Goal: Transaction & Acquisition: Book appointment/travel/reservation

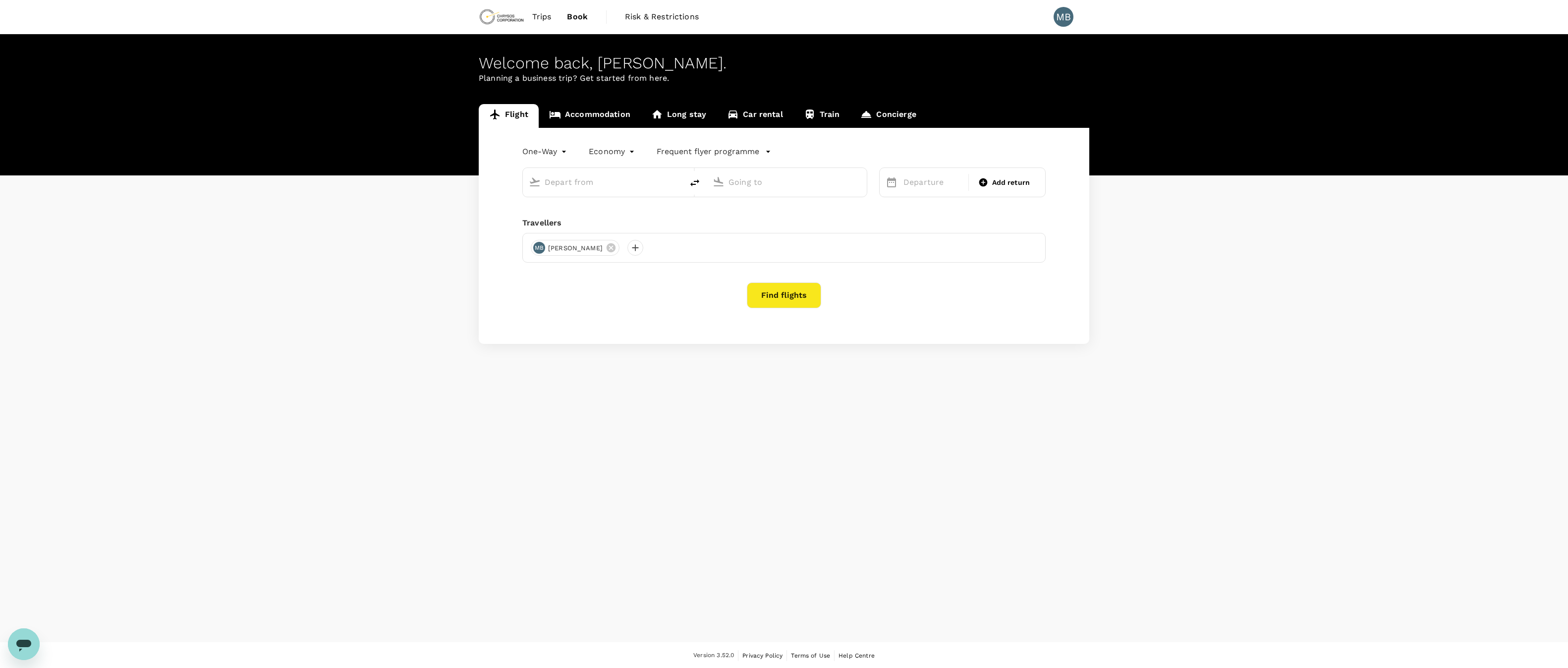
type input "roundtrip"
type input "Adelaide (ADL)"
type input "[PERSON_NAME][GEOGRAPHIC_DATA][PERSON_NAME] (SYD)"
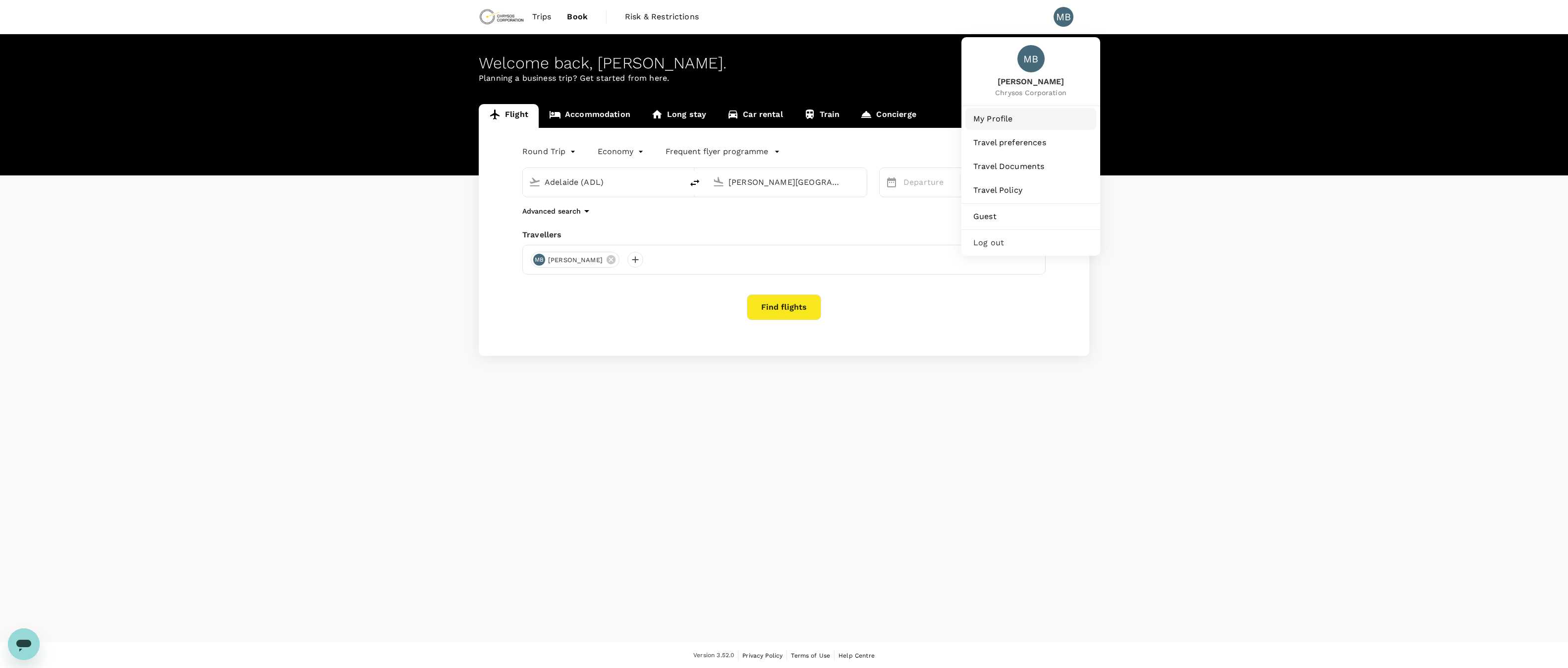
click at [998, 124] on span "My Profile" at bounding box center [1031, 119] width 115 height 12
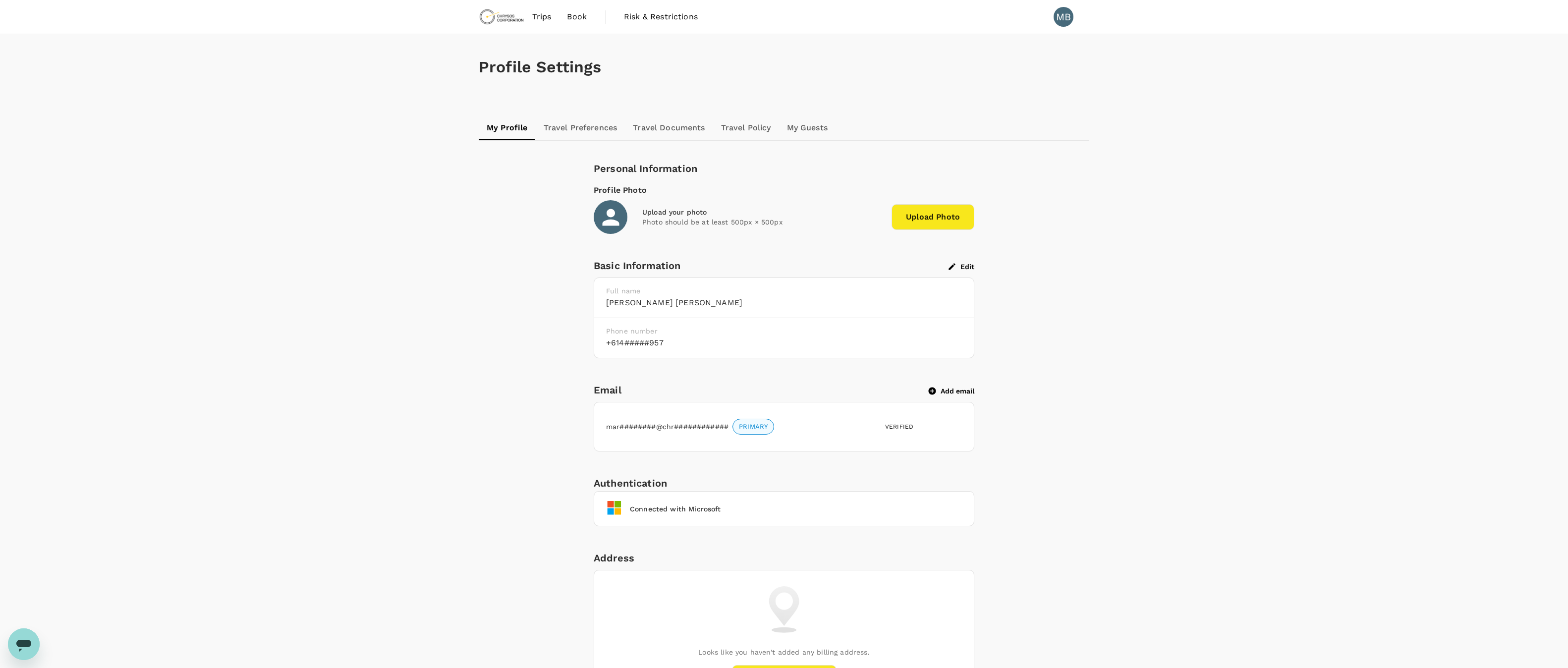
click at [590, 122] on link "Travel Preferences" at bounding box center [580, 128] width 89 height 24
